Goal: Navigation & Orientation: Understand site structure

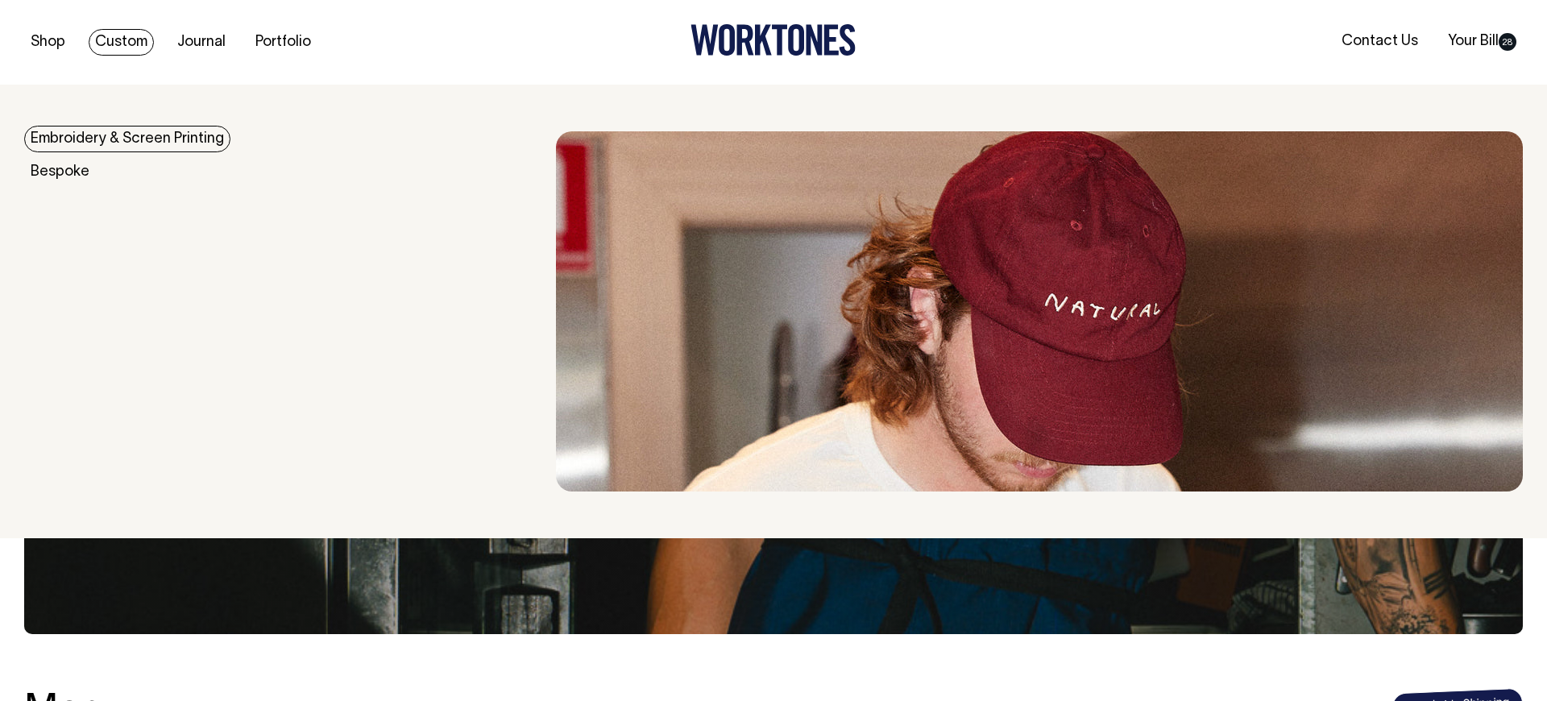
click at [118, 44] on link "Custom" at bounding box center [121, 42] width 65 height 27
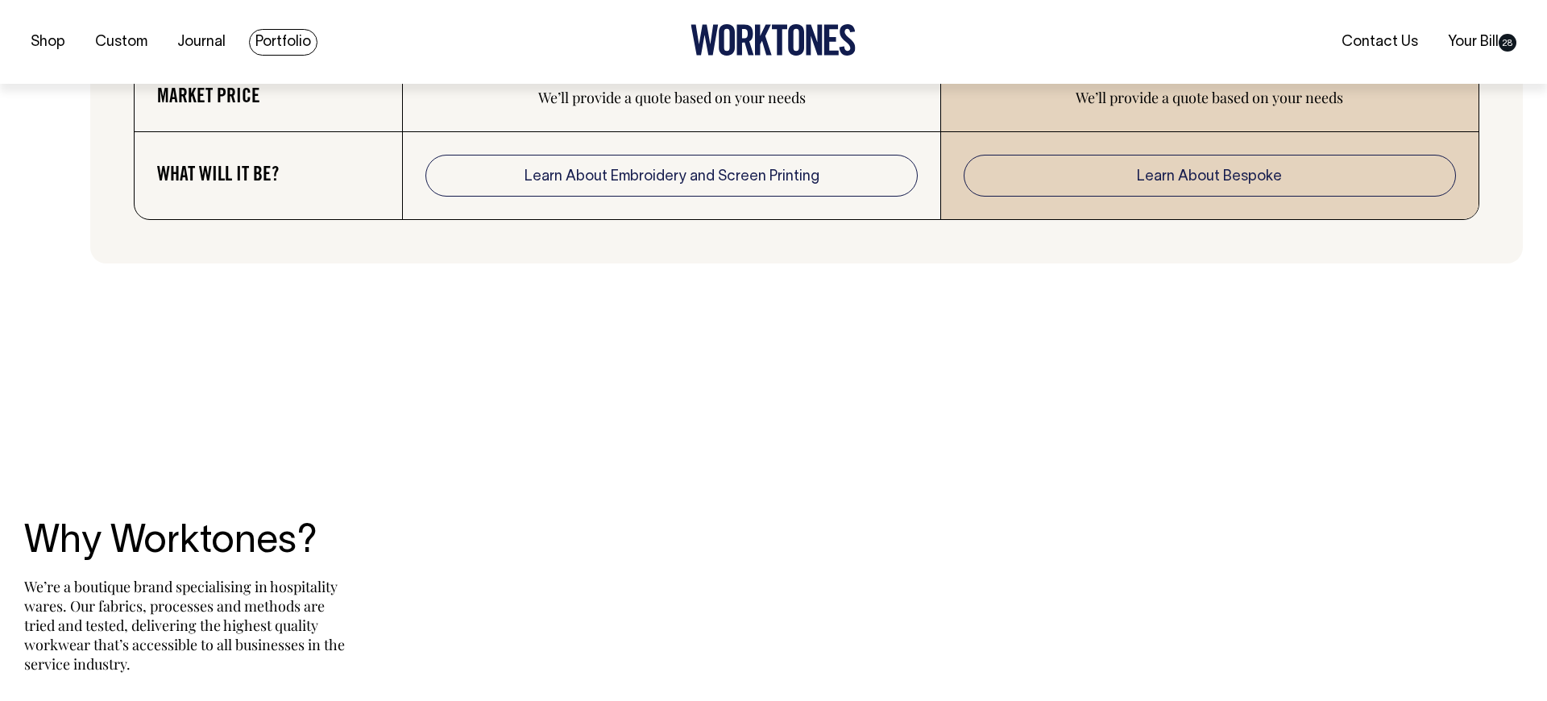
click at [287, 48] on link "Portfolio" at bounding box center [283, 42] width 69 height 27
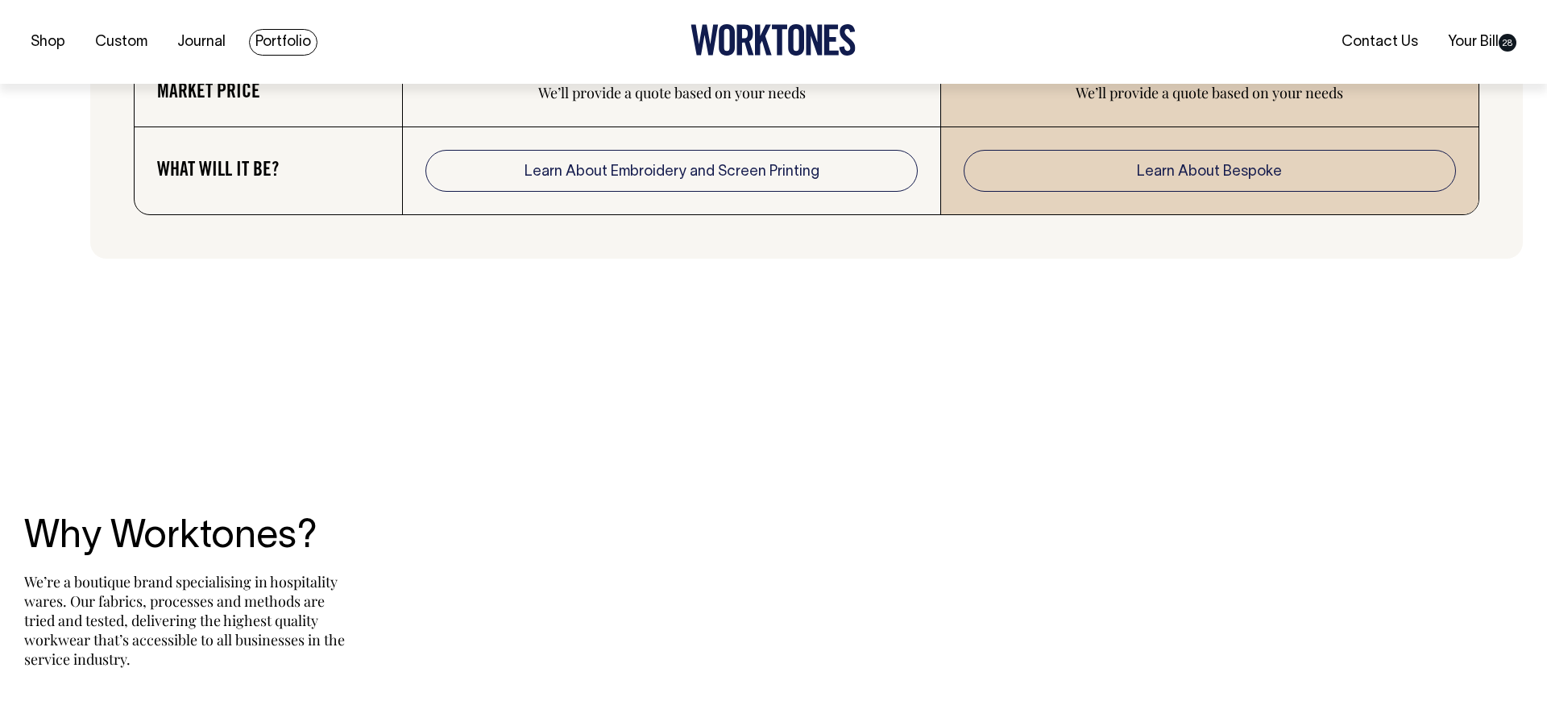
scroll to position [3221, 0]
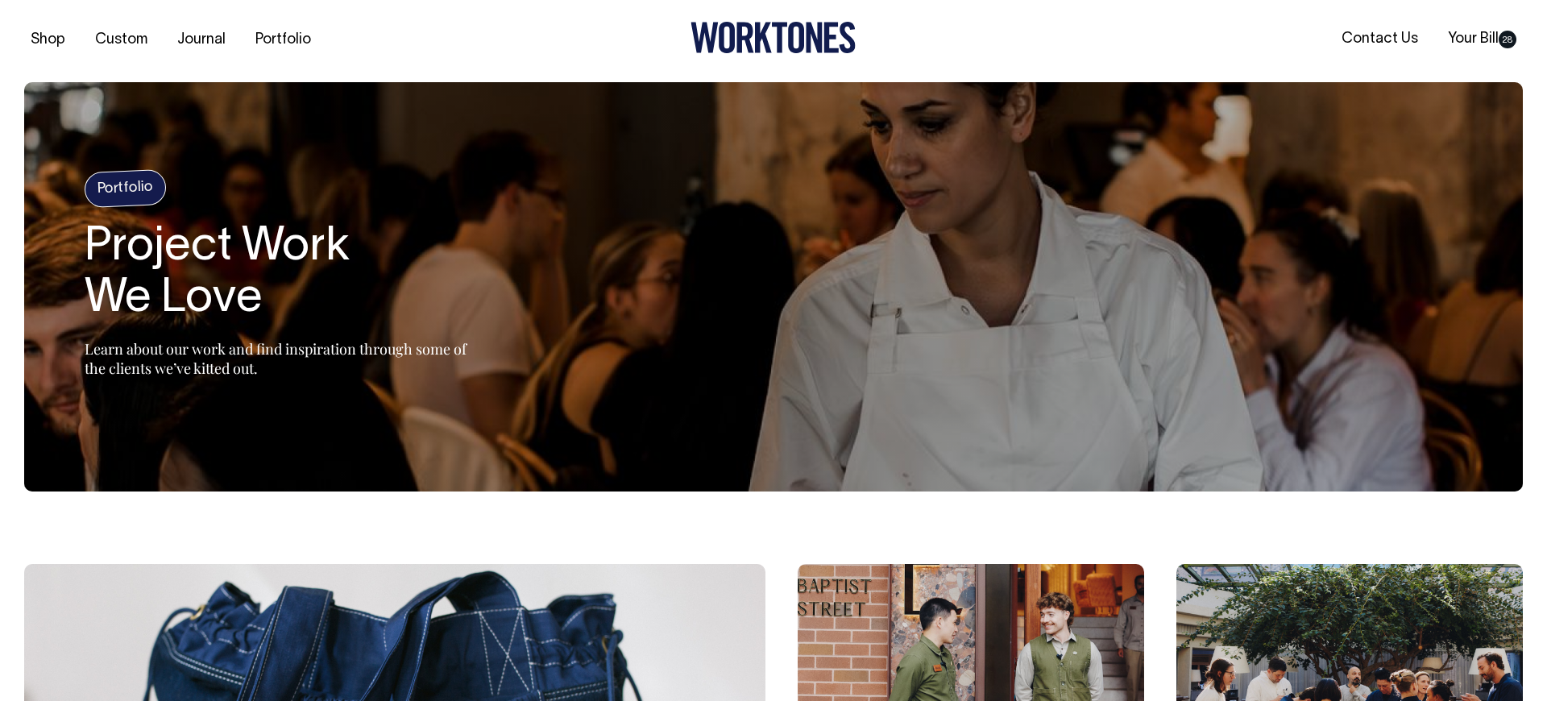
click at [760, 24] on icon at bounding box center [763, 38] width 17 height 31
